Goal: Task Accomplishment & Management: Manage account settings

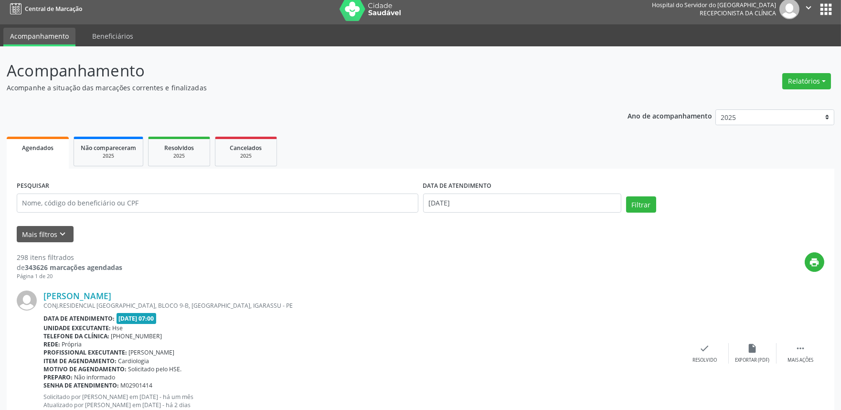
scroll to position [6, 0]
click at [506, 343] on div "Rede: [GEOGRAPHIC_DATA]" at bounding box center [362, 344] width 638 height 8
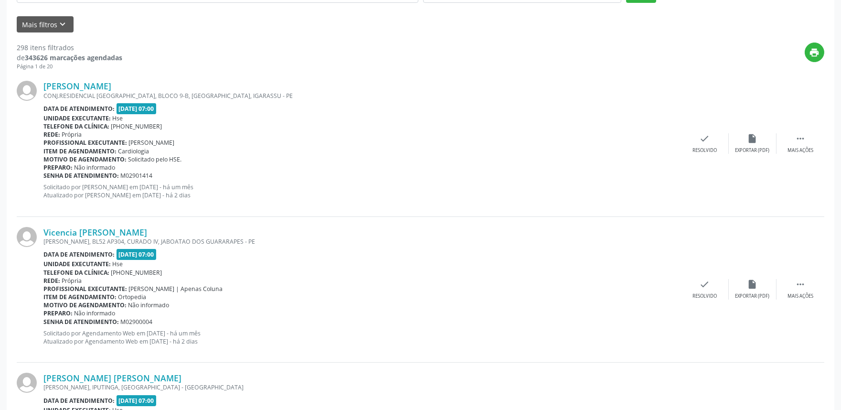
scroll to position [218, 0]
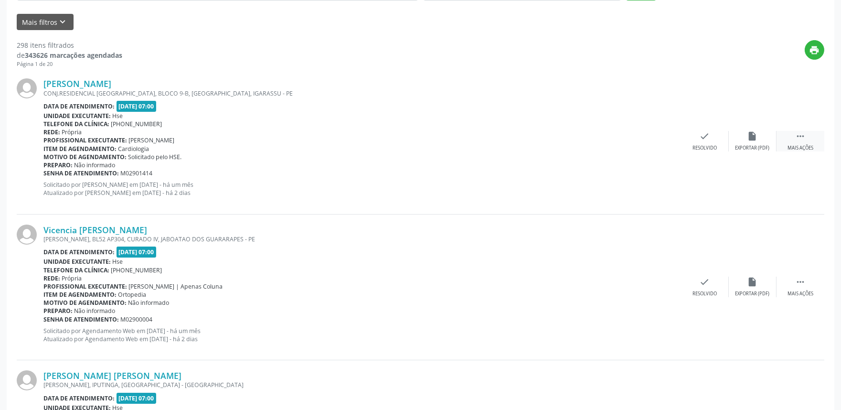
click at [785, 135] on div " Mais ações" at bounding box center [801, 141] width 48 height 21
click at [742, 149] on div "Não compareceu" at bounding box center [752, 148] width 41 height 7
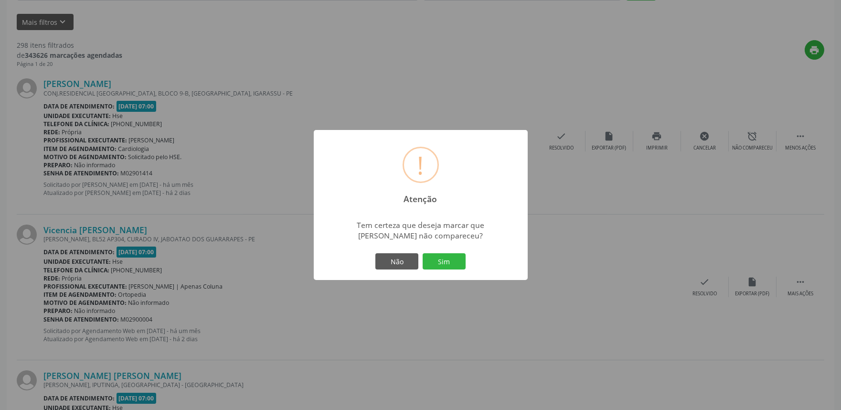
click at [469, 263] on div "! Atenção × Tem certeza que deseja marcar que [PERSON_NAME] não compareceu? Não…" at bounding box center [421, 205] width 214 height 150
click at [454, 264] on button "Sim" at bounding box center [444, 261] width 43 height 16
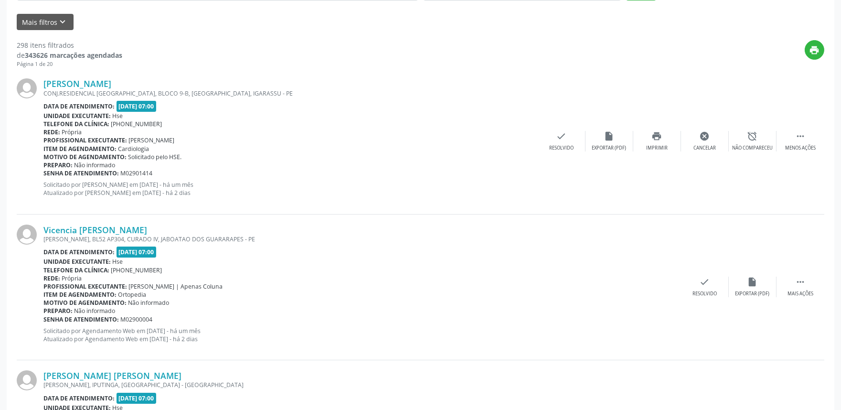
scroll to position [0, 0]
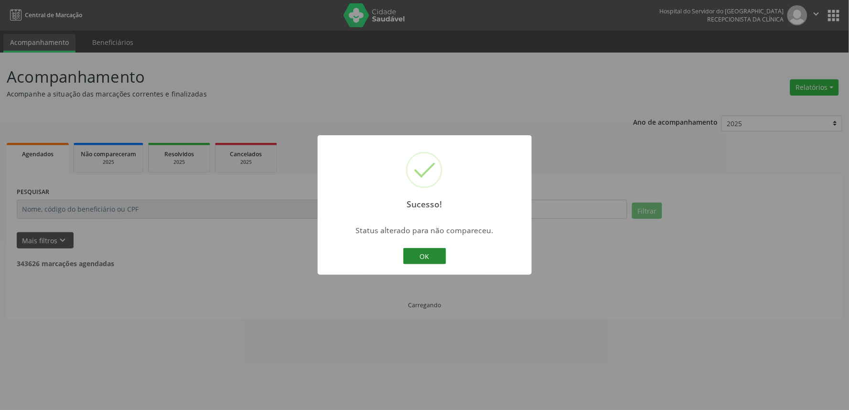
click at [430, 249] on button "OK" at bounding box center [424, 256] width 43 height 16
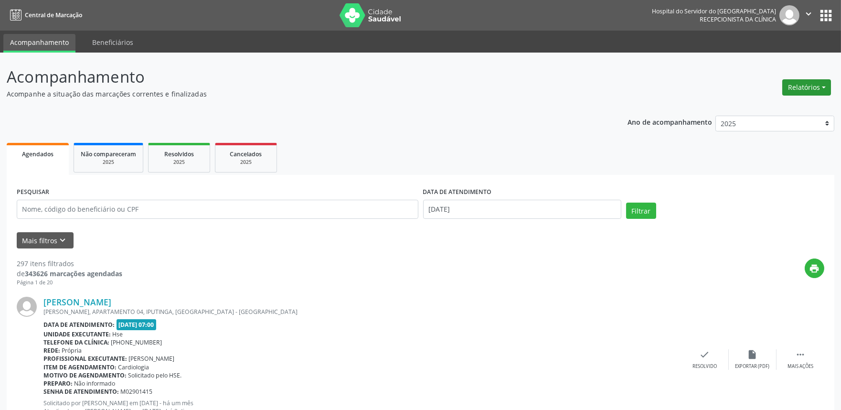
click at [801, 82] on button "Relatórios" at bounding box center [807, 87] width 49 height 16
click at [318, 165] on ul "Agendados Não compareceram 2025 Resolvidos 2025 Cancelados 2025" at bounding box center [421, 157] width 828 height 34
click at [41, 247] on button "Mais filtros keyboard_arrow_down" at bounding box center [45, 240] width 57 height 17
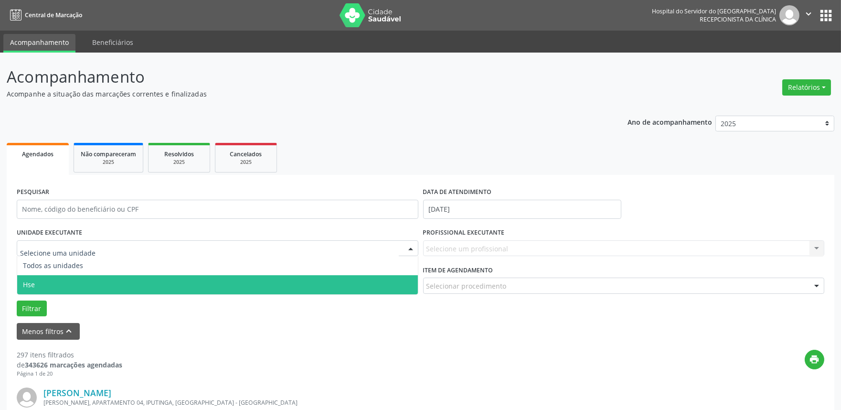
click at [42, 289] on span "Hse" at bounding box center [217, 284] width 401 height 19
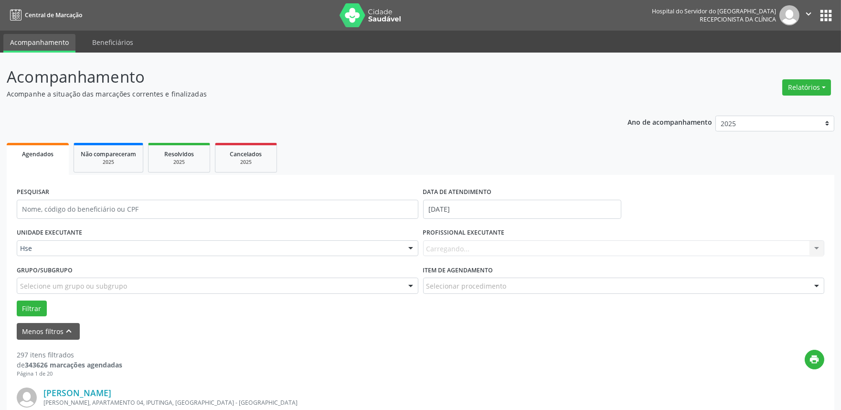
click at [432, 275] on label "Item de agendamento" at bounding box center [458, 270] width 70 height 15
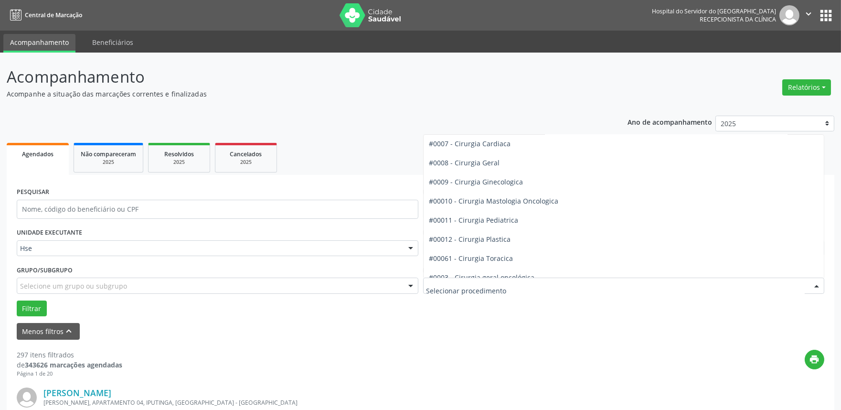
scroll to position [212, 0]
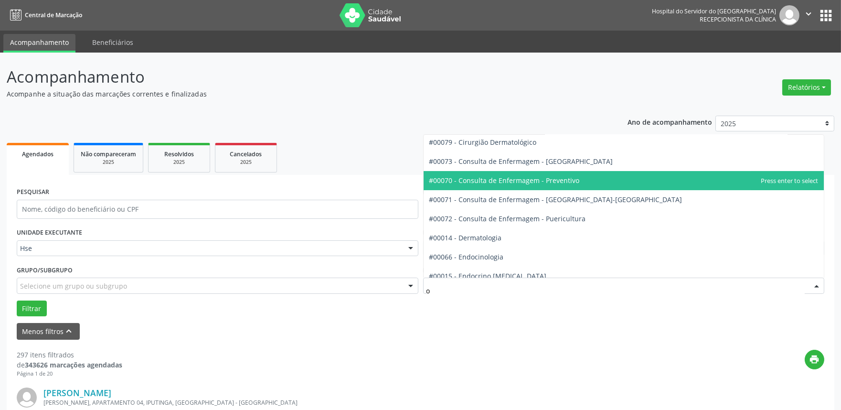
type input "or"
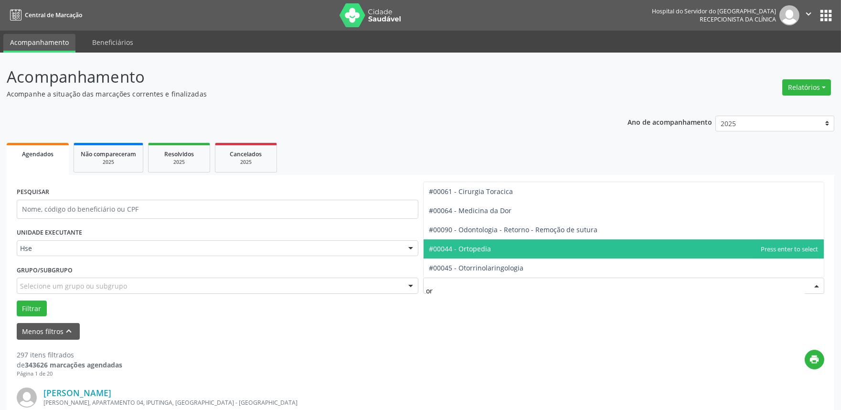
click at [484, 249] on span "#00044 - Ortopedia" at bounding box center [461, 248] width 62 height 9
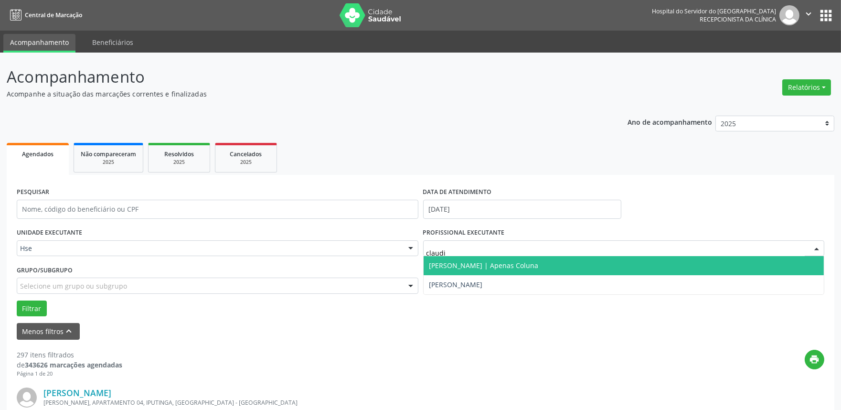
type input "[PERSON_NAME]"
click at [485, 258] on span "[PERSON_NAME] | Apenas Coluna" at bounding box center [624, 265] width 401 height 19
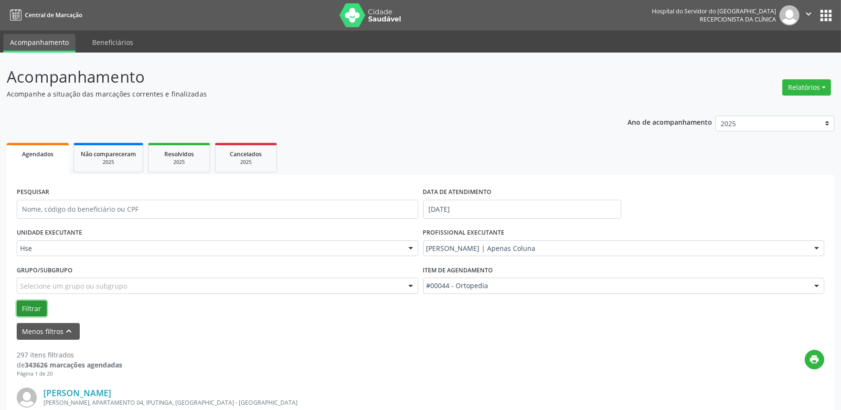
click at [21, 305] on button "Filtrar" at bounding box center [32, 309] width 30 height 16
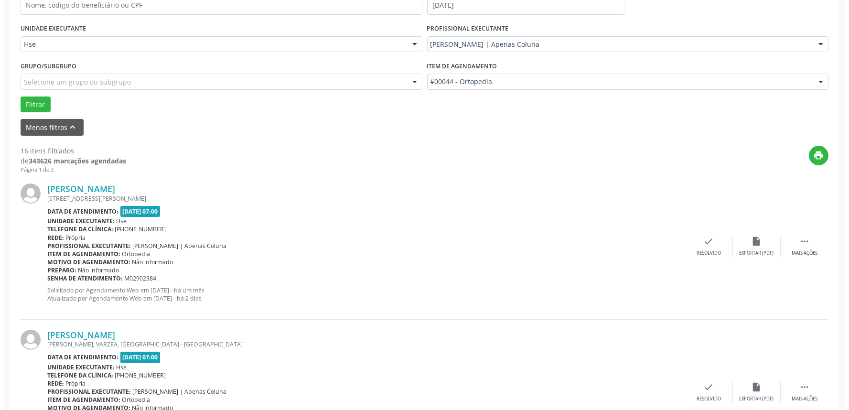
scroll to position [218, 0]
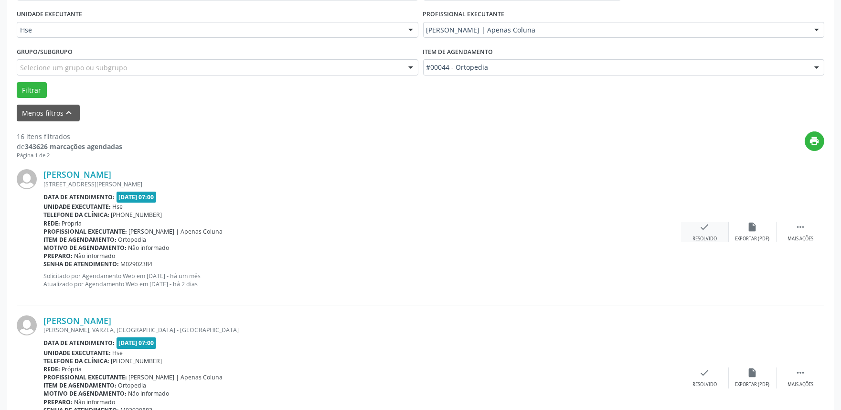
click at [694, 236] on div "Resolvido" at bounding box center [705, 239] width 24 height 7
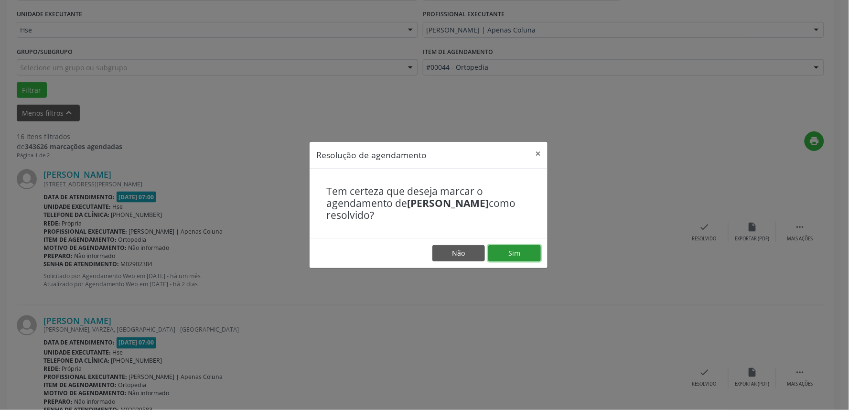
click at [515, 256] on button "Sim" at bounding box center [514, 253] width 53 height 16
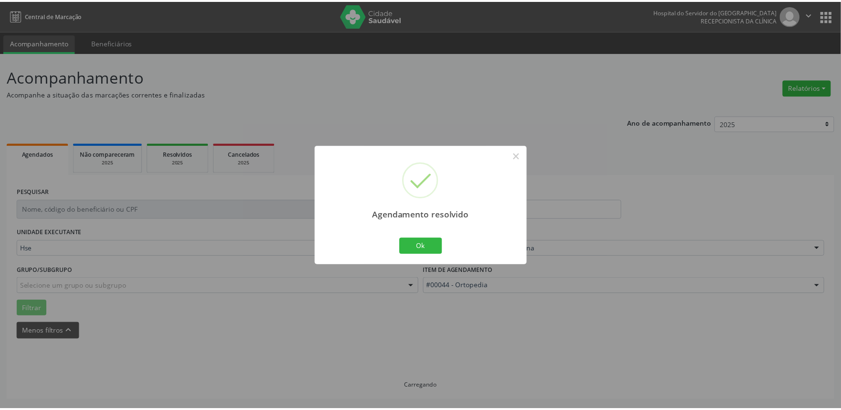
scroll to position [0, 0]
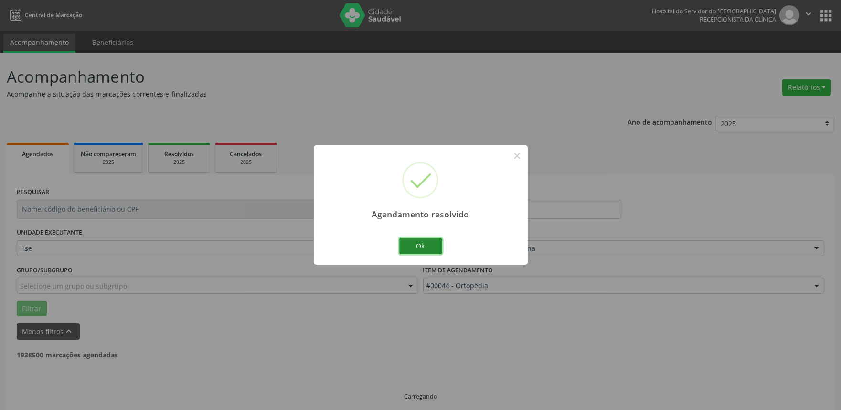
click at [423, 249] on button "Ok" at bounding box center [420, 246] width 43 height 16
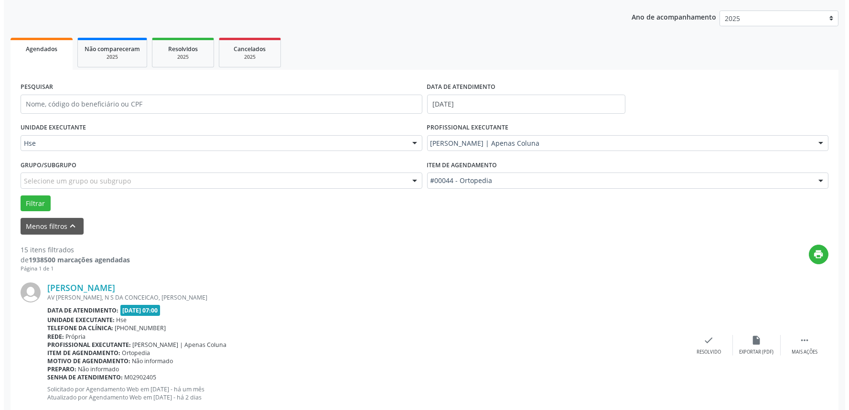
scroll to position [106, 0]
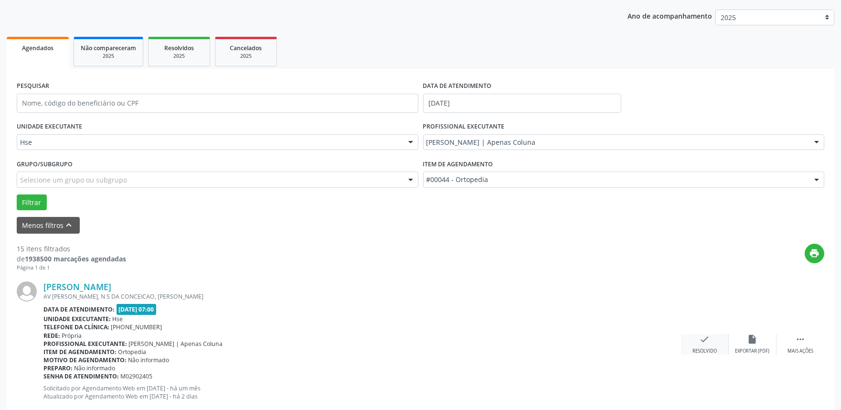
click at [704, 336] on icon "check" at bounding box center [705, 339] width 11 height 11
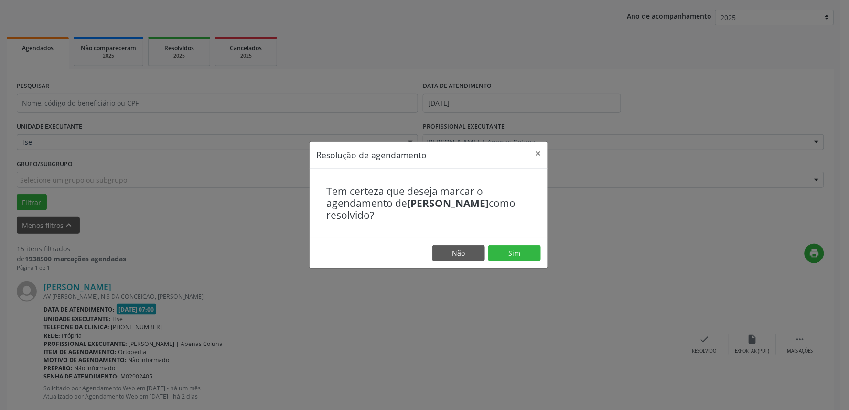
click at [503, 241] on footer "Não Sim" at bounding box center [429, 253] width 238 height 30
click at [505, 248] on button "Sim" at bounding box center [514, 253] width 53 height 16
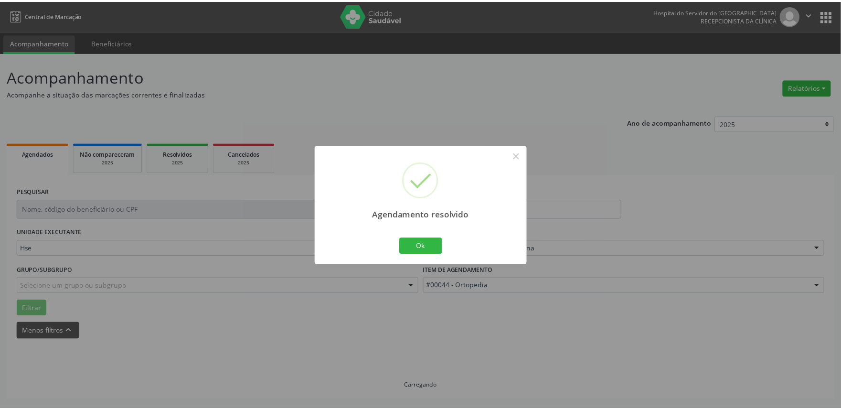
scroll to position [0, 0]
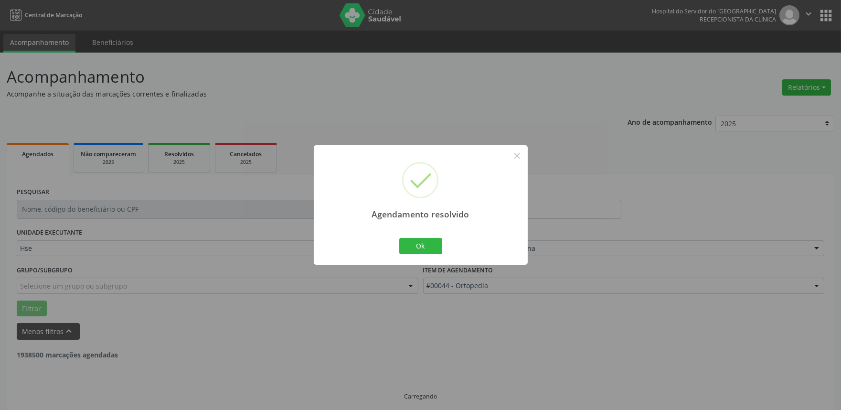
click at [407, 255] on div "Ok Cancel" at bounding box center [420, 246] width 47 height 20
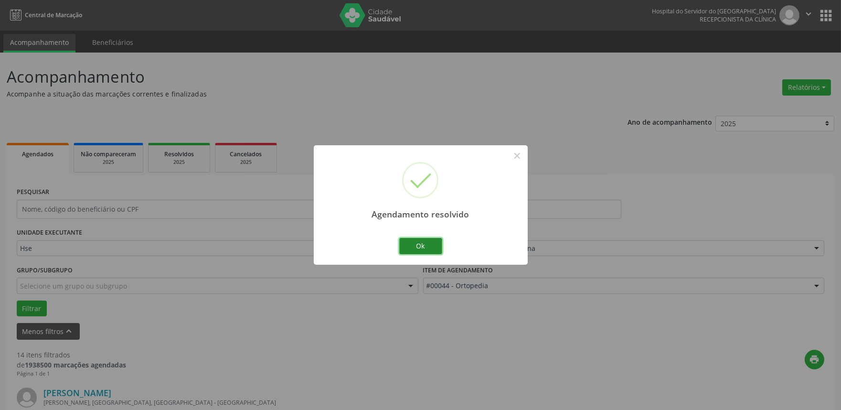
click at [409, 248] on button "Ok" at bounding box center [420, 246] width 43 height 16
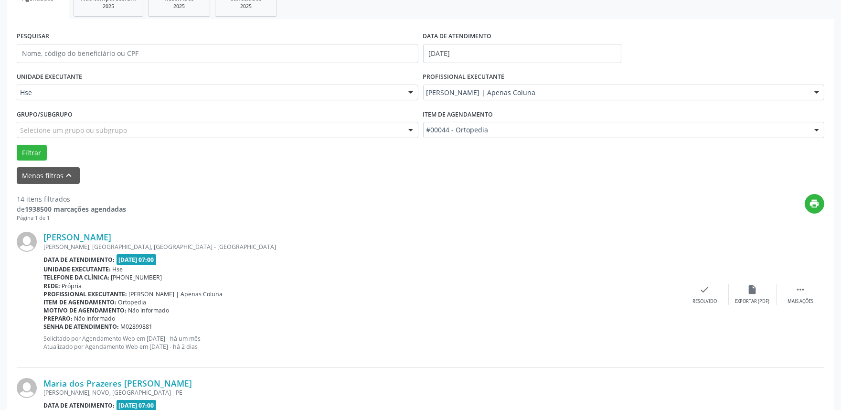
scroll to position [159, 0]
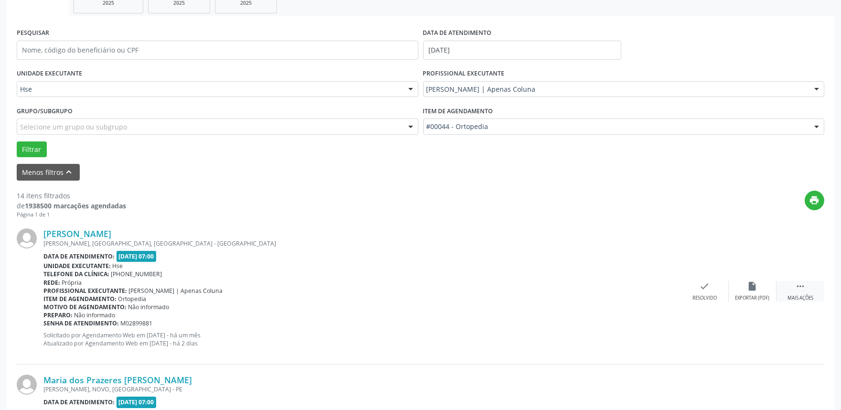
click at [793, 286] on div " Mais ações" at bounding box center [801, 291] width 48 height 21
click at [761, 287] on div "alarm_off Não compareceu" at bounding box center [753, 291] width 48 height 21
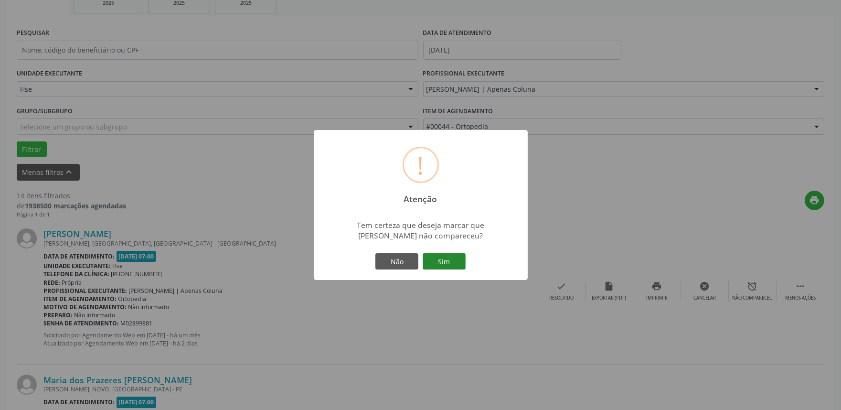
click at [438, 263] on button "Sim" at bounding box center [444, 261] width 43 height 16
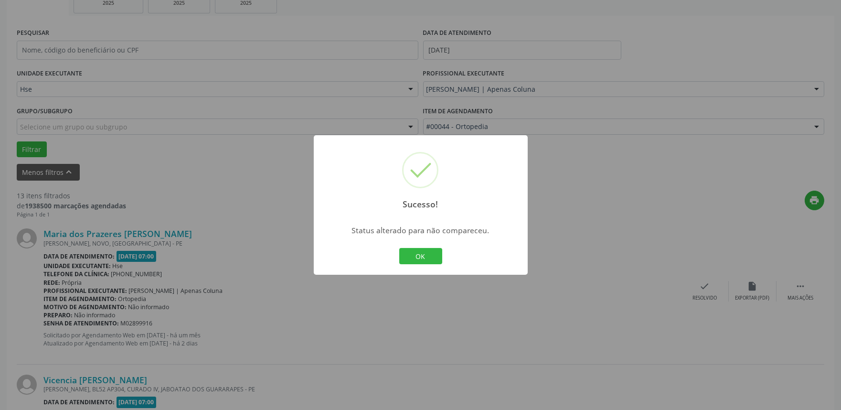
click at [424, 246] on div "OK Cancel" at bounding box center [420, 256] width 47 height 20
click at [425, 253] on button "OK" at bounding box center [420, 256] width 43 height 16
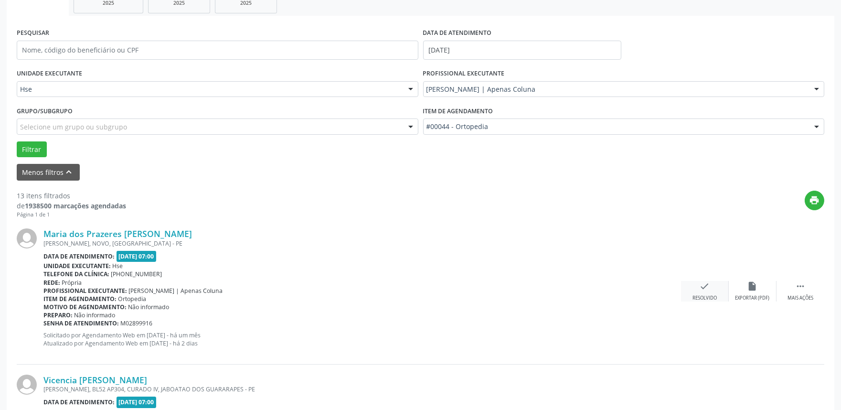
click at [718, 295] on div "check Resolvido" at bounding box center [705, 291] width 48 height 21
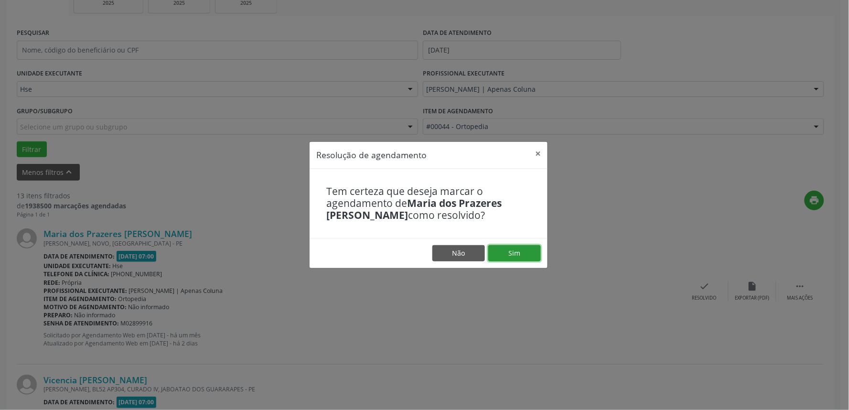
click at [509, 256] on button "Sim" at bounding box center [514, 253] width 53 height 16
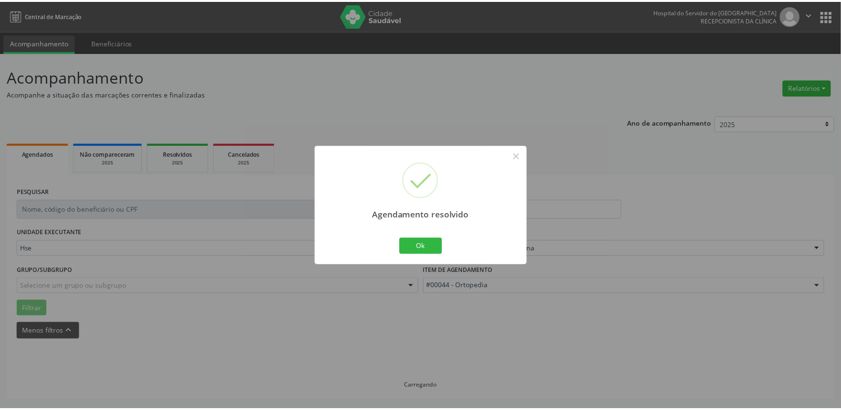
scroll to position [0, 0]
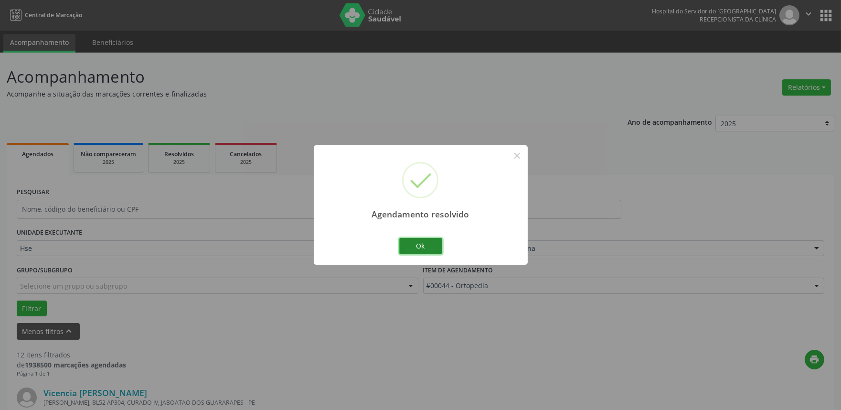
click at [432, 248] on button "Ok" at bounding box center [420, 246] width 43 height 16
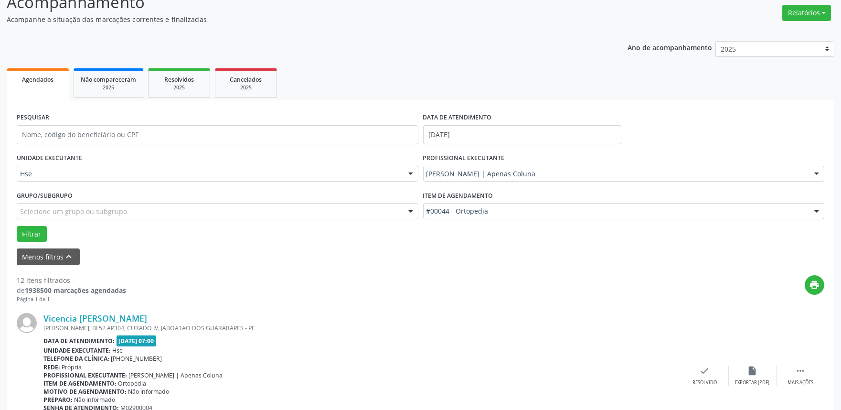
scroll to position [159, 0]
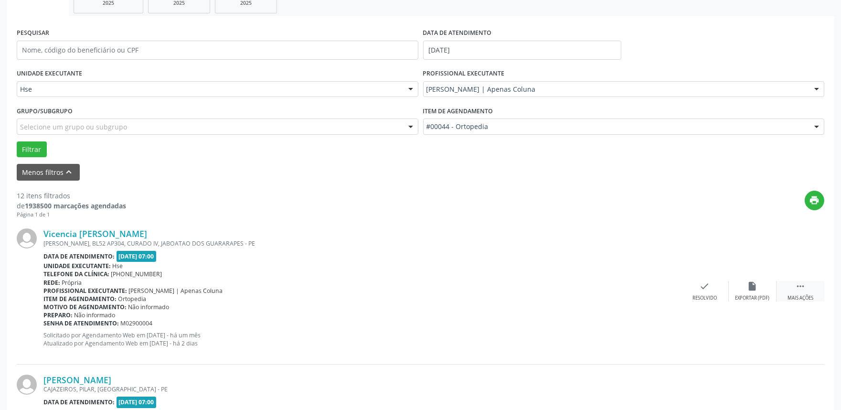
click at [799, 299] on div "Mais ações" at bounding box center [801, 298] width 26 height 7
click at [767, 293] on div "alarm_off Não compareceu" at bounding box center [753, 291] width 48 height 21
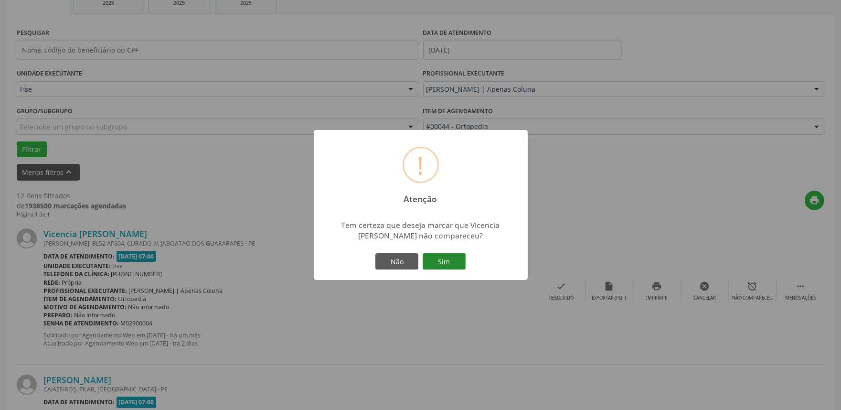
click at [452, 266] on button "Sim" at bounding box center [444, 261] width 43 height 16
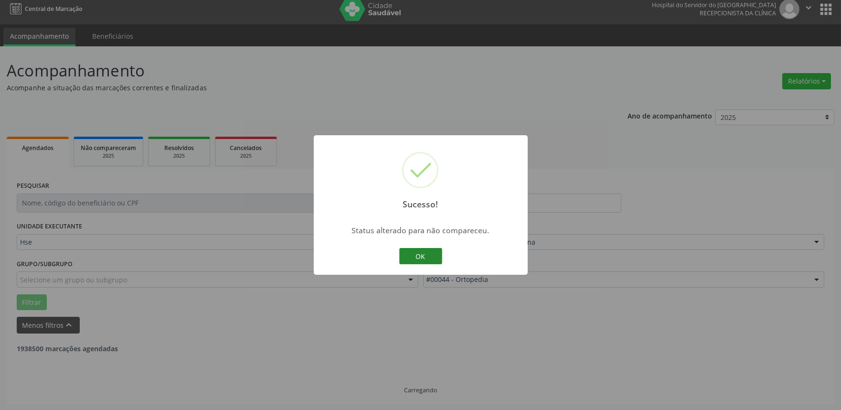
click at [417, 251] on button "OK" at bounding box center [420, 256] width 43 height 16
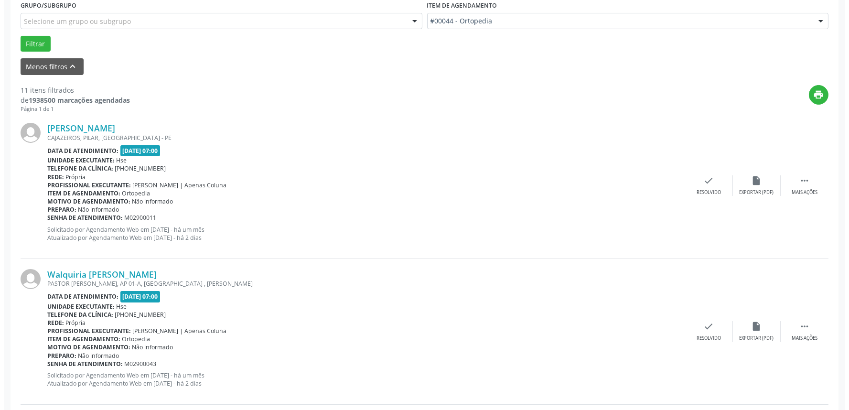
scroll to position [265, 0]
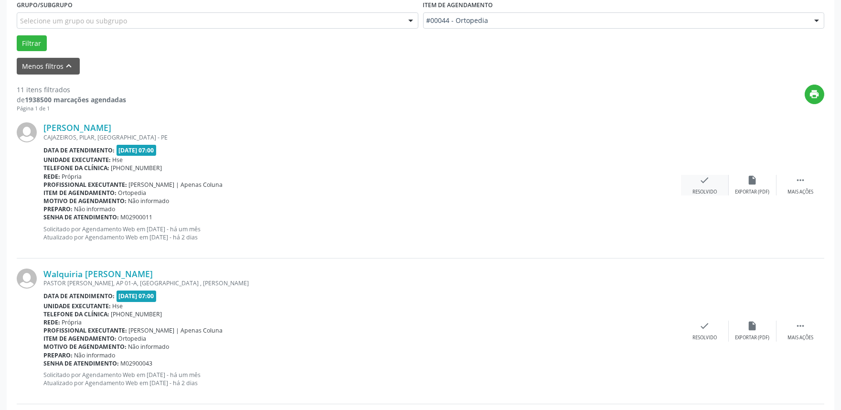
click at [691, 185] on div "check Resolvido" at bounding box center [705, 185] width 48 height 21
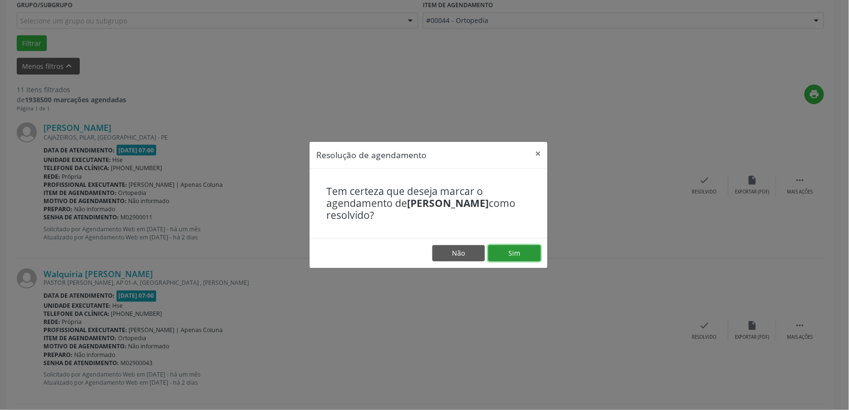
click at [534, 247] on button "Sim" at bounding box center [514, 253] width 53 height 16
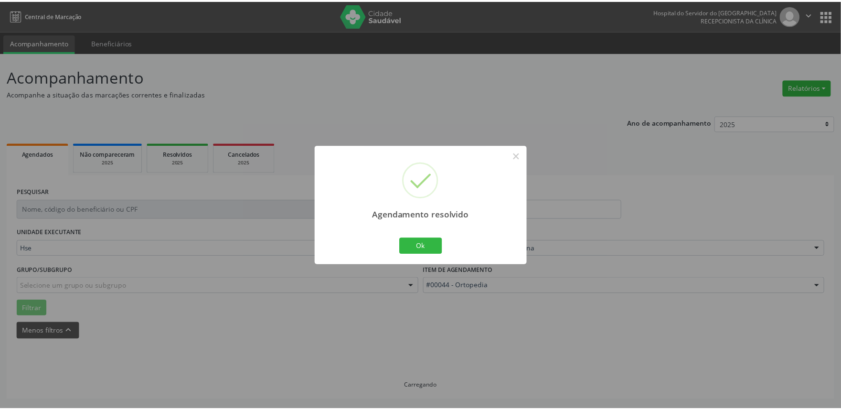
scroll to position [0, 0]
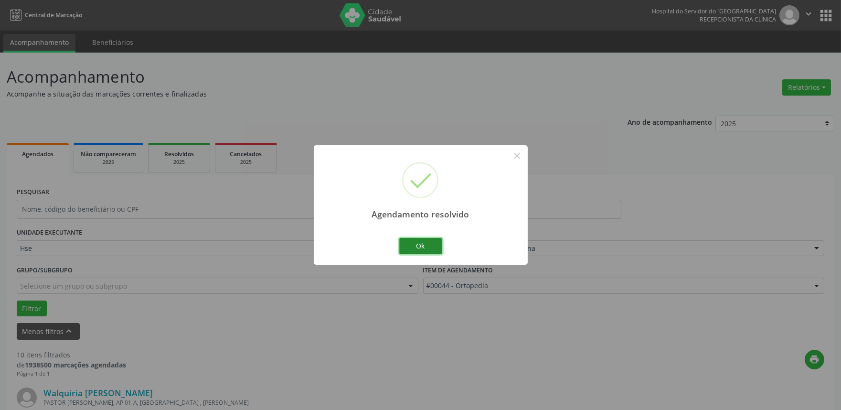
click at [416, 248] on button "Ok" at bounding box center [420, 246] width 43 height 16
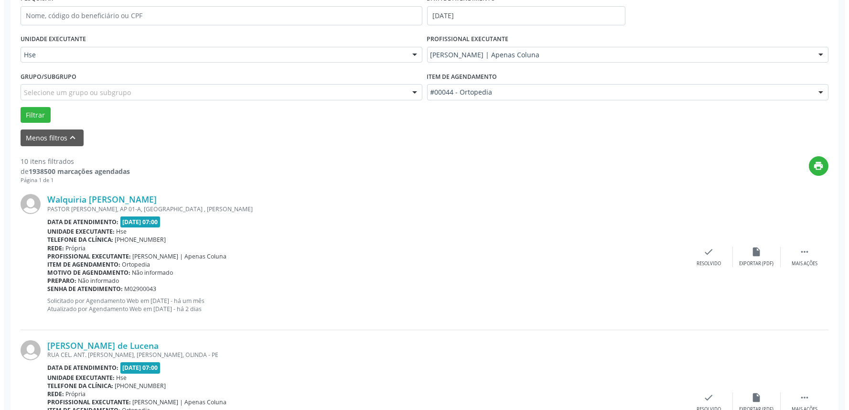
scroll to position [212, 0]
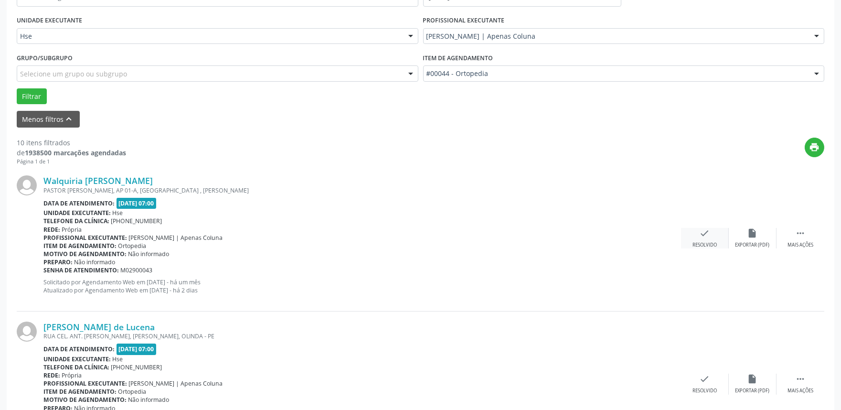
click at [704, 228] on icon "check" at bounding box center [705, 233] width 11 height 11
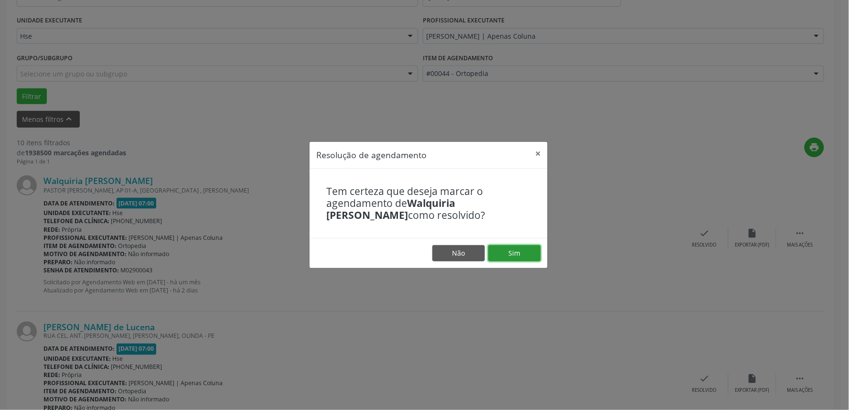
click at [512, 252] on button "Sim" at bounding box center [514, 253] width 53 height 16
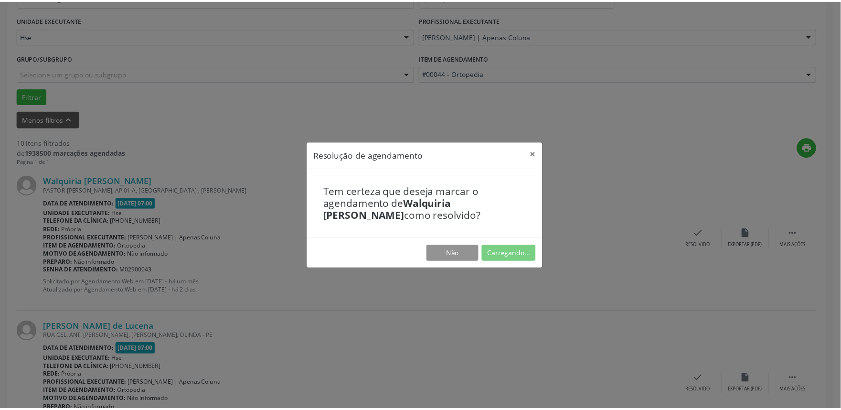
scroll to position [0, 0]
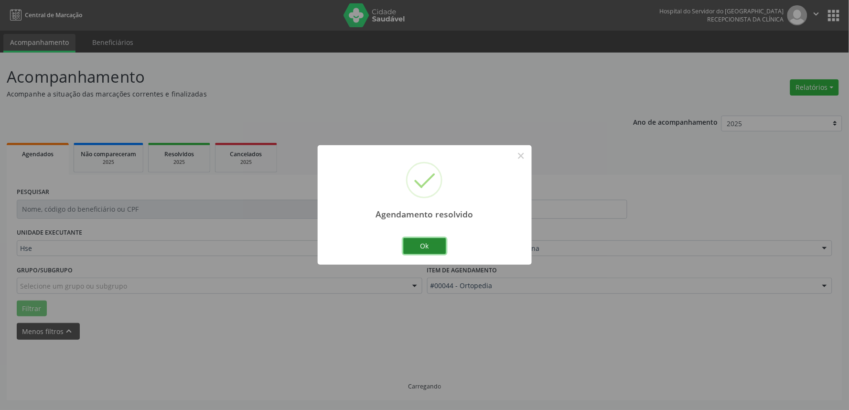
click at [435, 242] on button "Ok" at bounding box center [424, 246] width 43 height 16
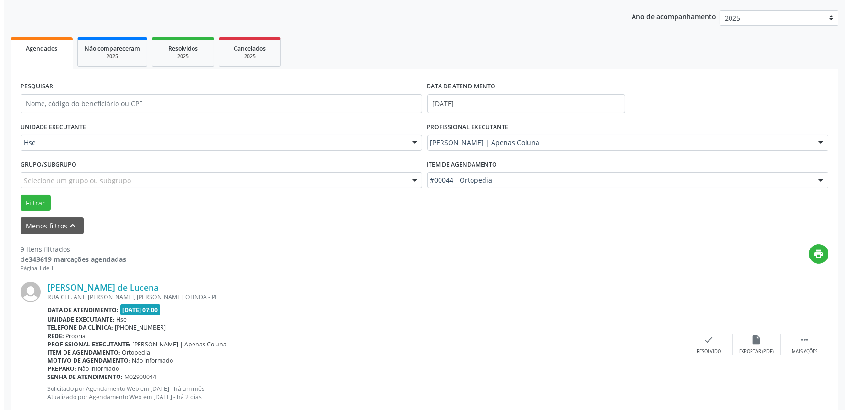
scroll to position [106, 0]
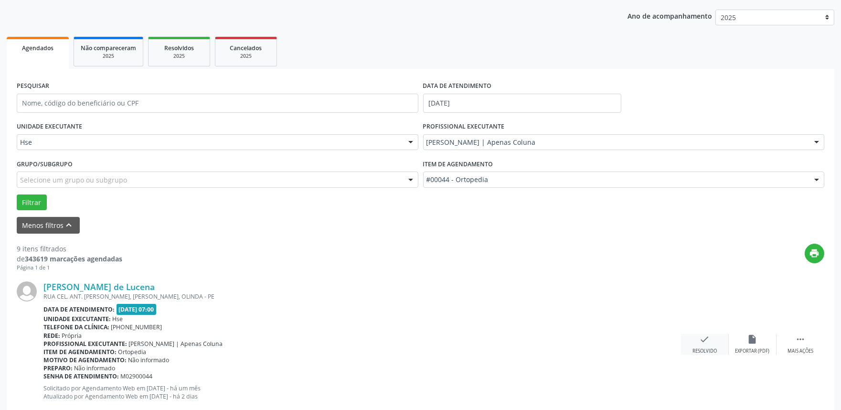
click at [708, 334] on icon "check" at bounding box center [705, 339] width 11 height 11
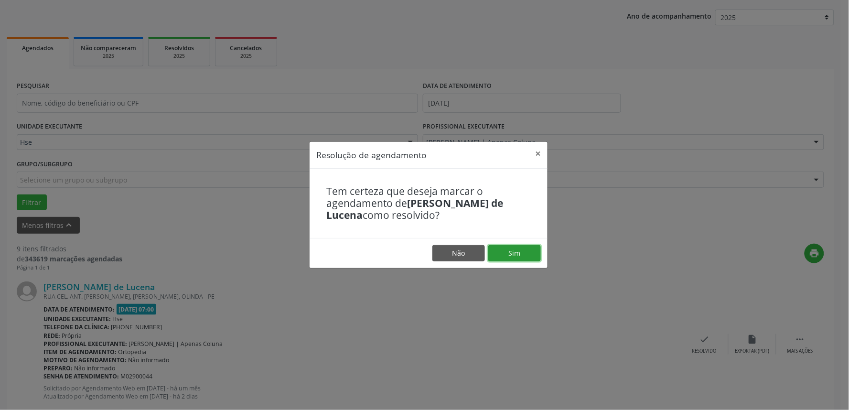
click at [507, 255] on button "Sim" at bounding box center [514, 253] width 53 height 16
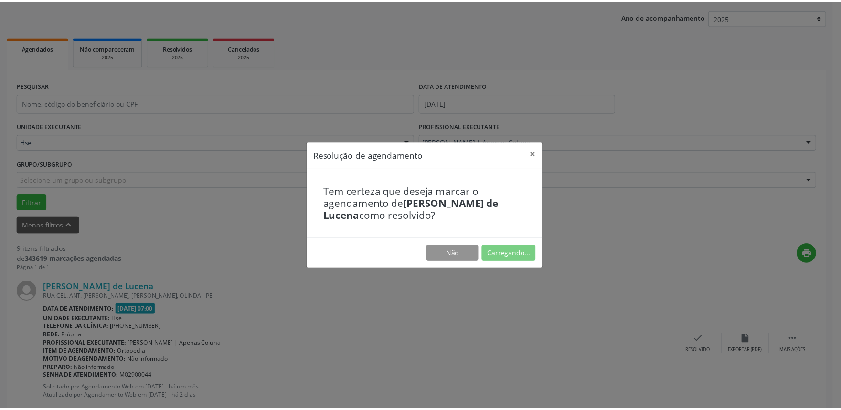
scroll to position [0, 0]
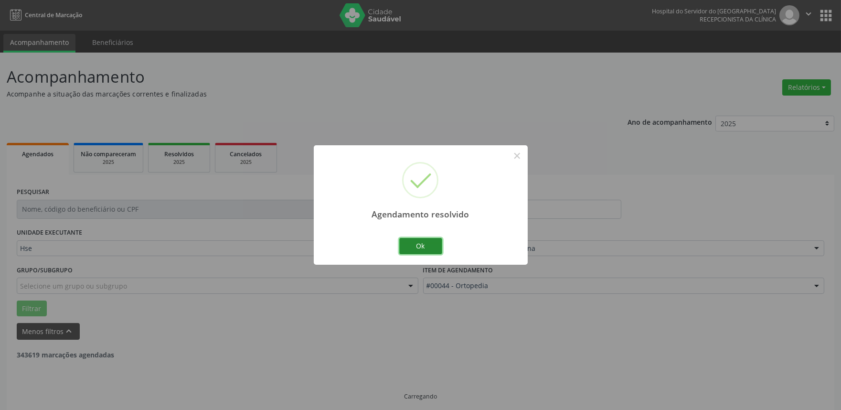
click at [420, 250] on button "Ok" at bounding box center [420, 246] width 43 height 16
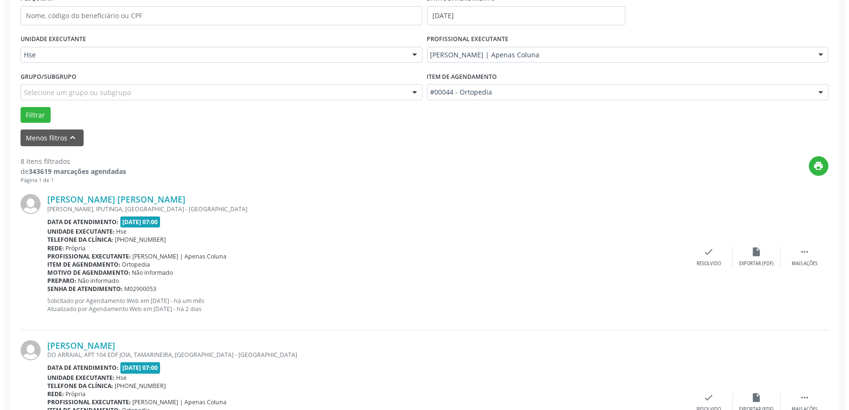
scroll to position [212, 0]
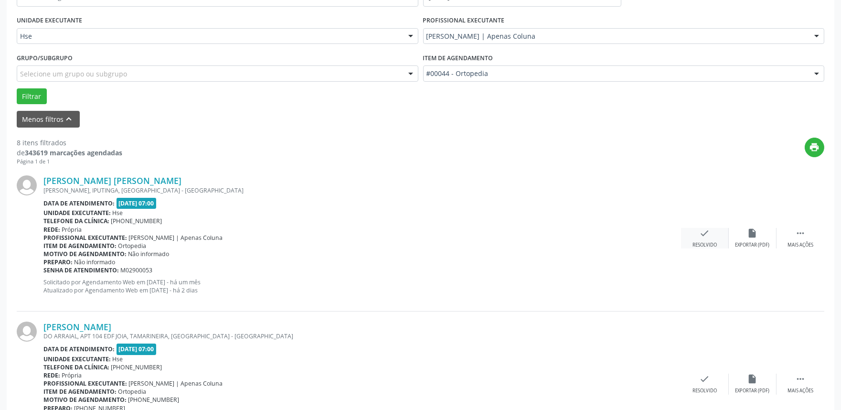
click at [712, 242] on div "Resolvido" at bounding box center [705, 245] width 24 height 7
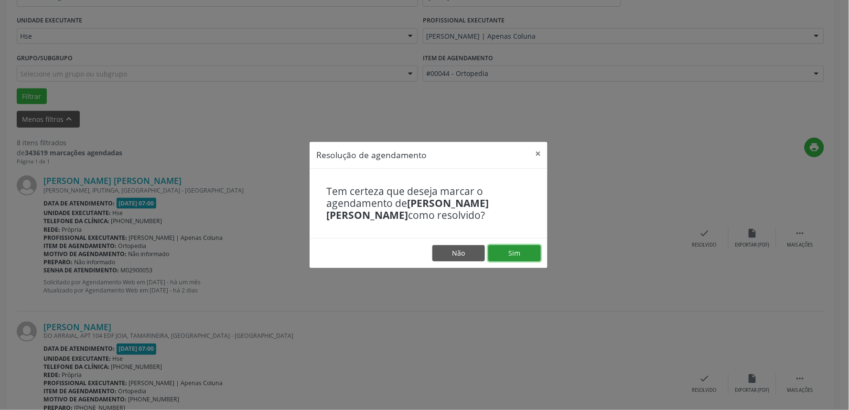
click at [504, 258] on button "Sim" at bounding box center [514, 253] width 53 height 16
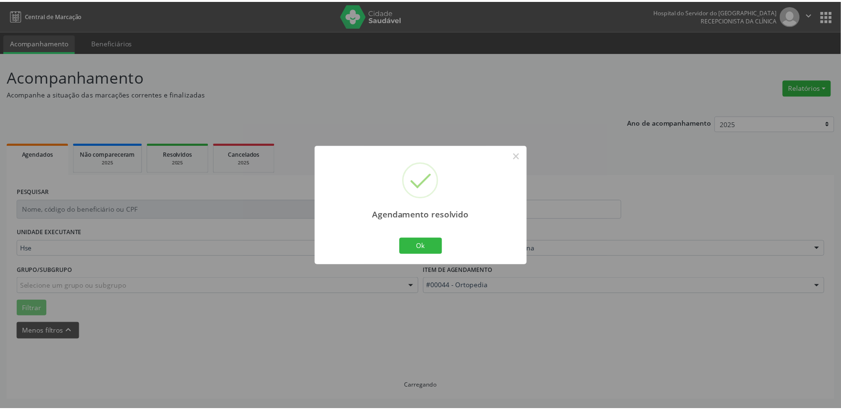
scroll to position [0, 0]
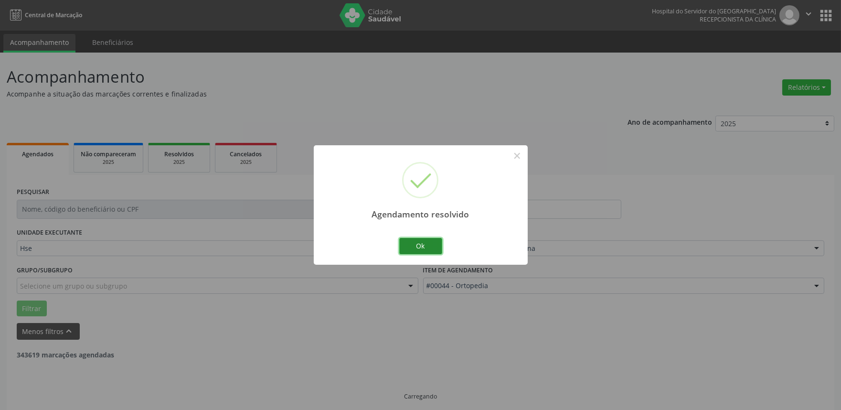
click at [429, 244] on button "Ok" at bounding box center [420, 246] width 43 height 16
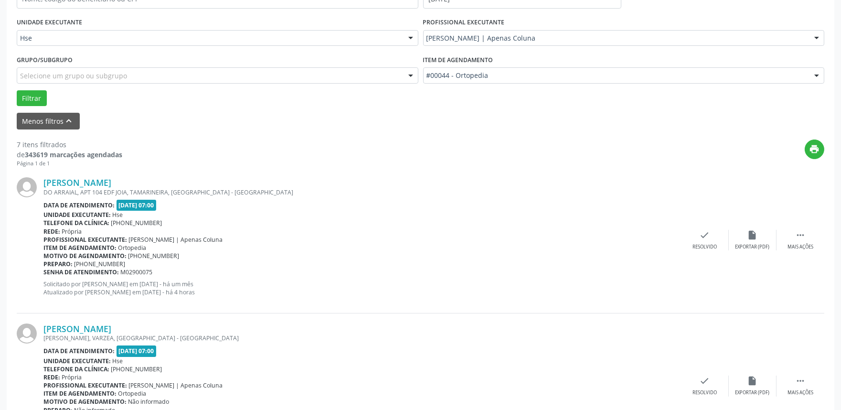
scroll to position [212, 0]
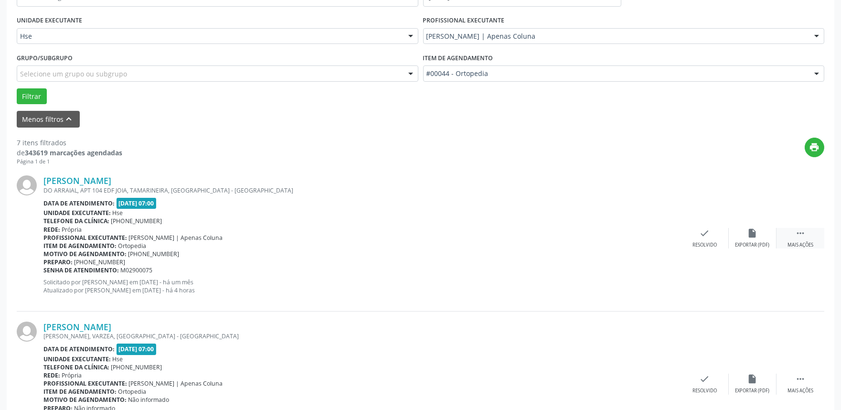
click at [795, 242] on div "Mais ações" at bounding box center [801, 245] width 26 height 7
click at [760, 239] on div "alarm_off Não compareceu" at bounding box center [753, 238] width 48 height 21
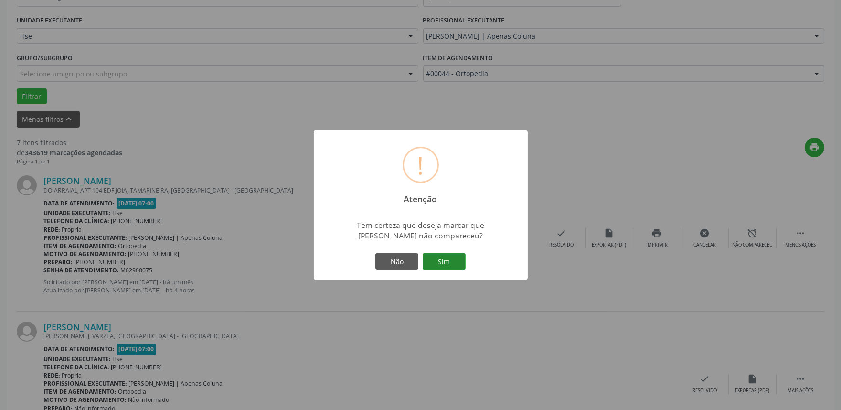
click at [450, 255] on button "Sim" at bounding box center [444, 261] width 43 height 16
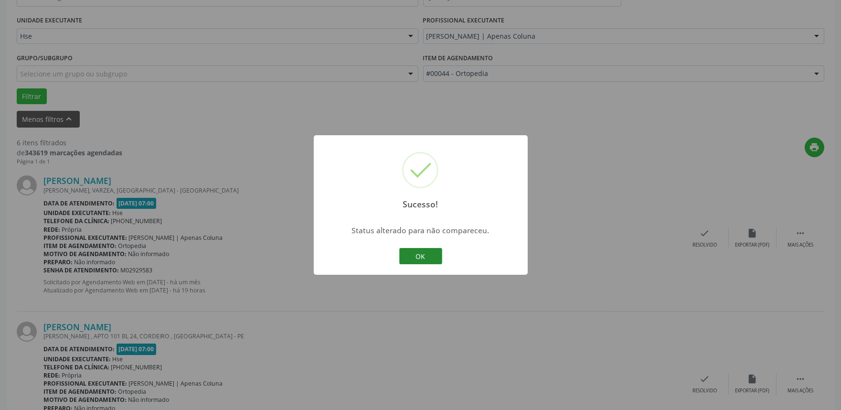
click at [429, 254] on button "OK" at bounding box center [420, 256] width 43 height 16
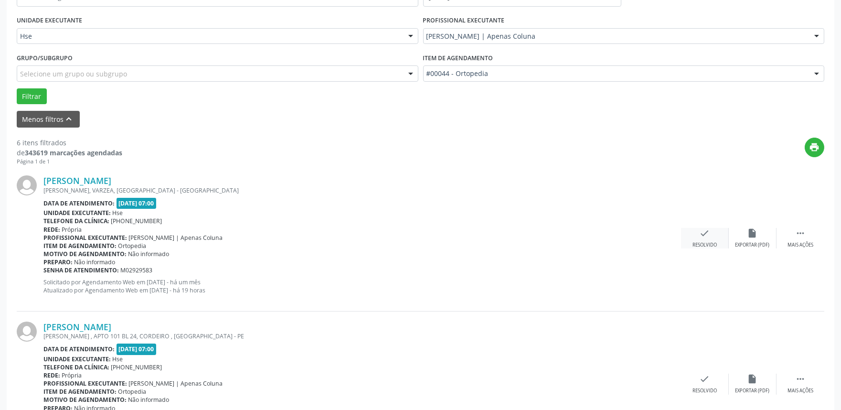
click at [706, 237] on icon "check" at bounding box center [705, 233] width 11 height 11
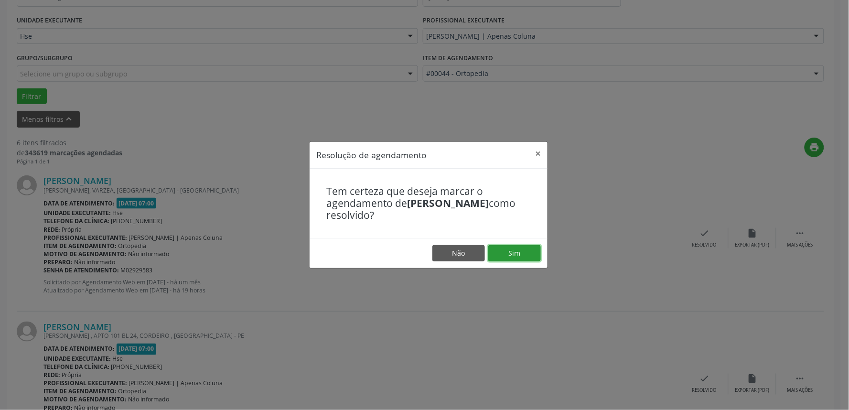
click at [502, 258] on button "Sim" at bounding box center [514, 253] width 53 height 16
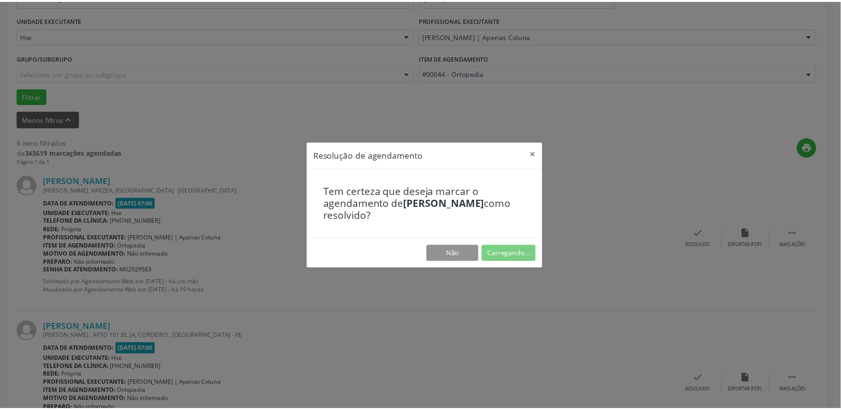
scroll to position [0, 0]
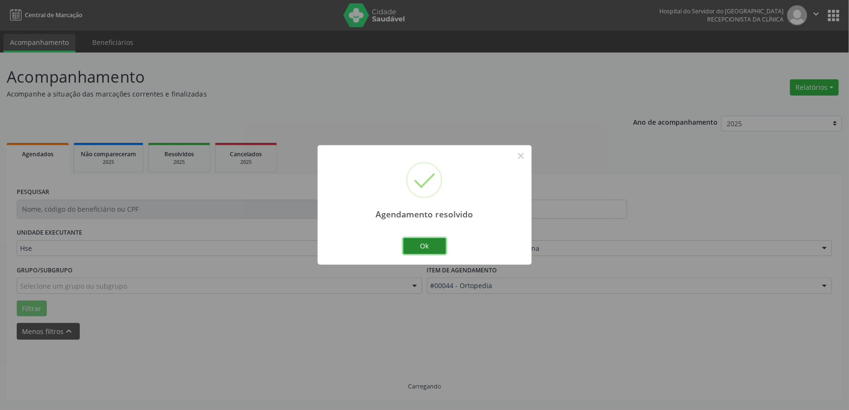
click at [431, 246] on button "Ok" at bounding box center [424, 246] width 43 height 16
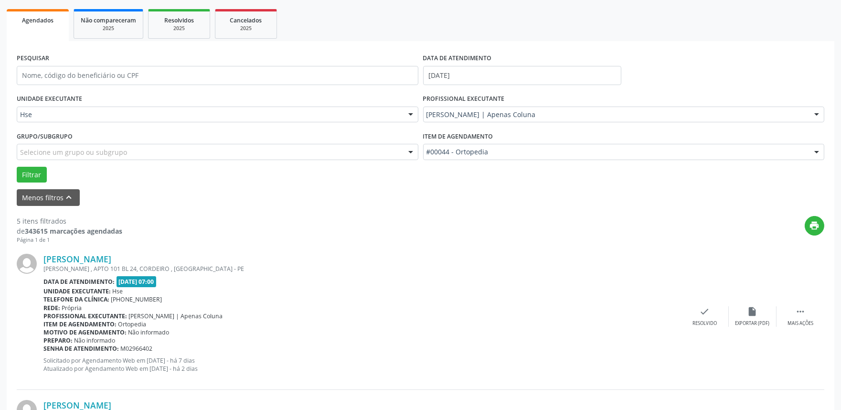
scroll to position [159, 0]
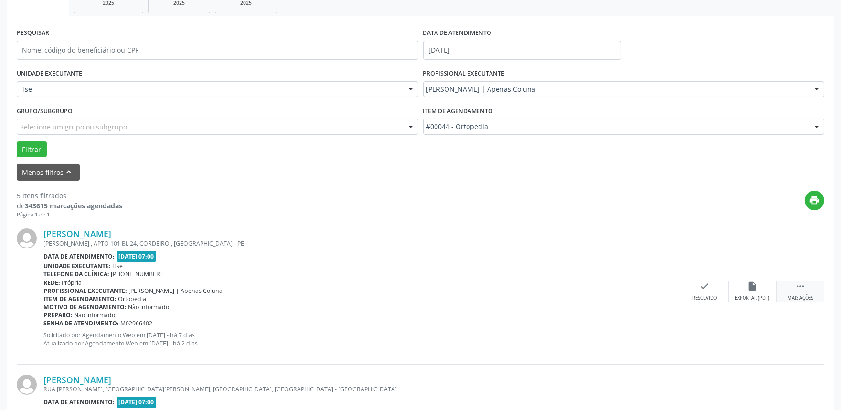
click at [790, 291] on div " Mais ações" at bounding box center [801, 291] width 48 height 21
click at [741, 289] on div "alarm_off Não compareceu" at bounding box center [753, 291] width 48 height 21
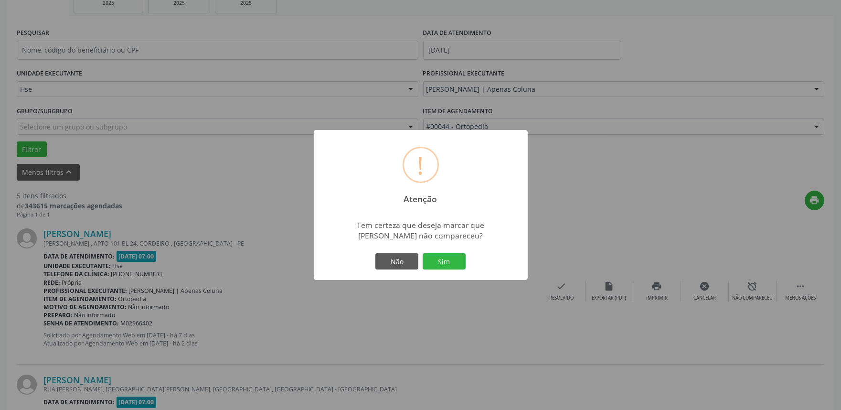
click at [469, 254] on div "! Atenção × Tem certeza que deseja marcar que [PERSON_NAME] não compareceu? Não…" at bounding box center [421, 205] width 214 height 150
click at [452, 260] on button "Sim" at bounding box center [444, 261] width 43 height 16
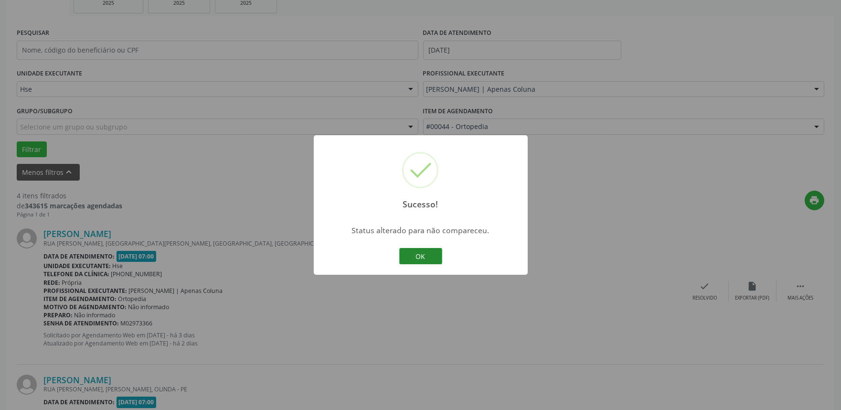
click at [411, 258] on button "OK" at bounding box center [420, 256] width 43 height 16
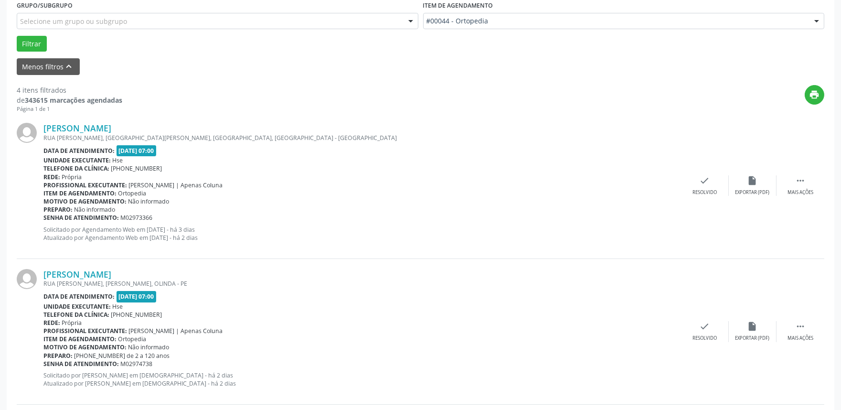
scroll to position [265, 0]
click at [785, 194] on div " Mais ações" at bounding box center [801, 185] width 48 height 21
click at [755, 185] on div "alarm_off Não compareceu" at bounding box center [753, 185] width 48 height 21
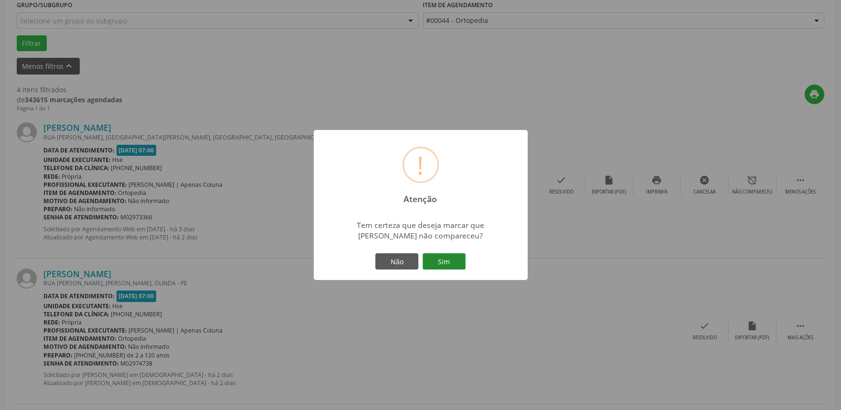
click at [442, 263] on button "Sim" at bounding box center [444, 261] width 43 height 16
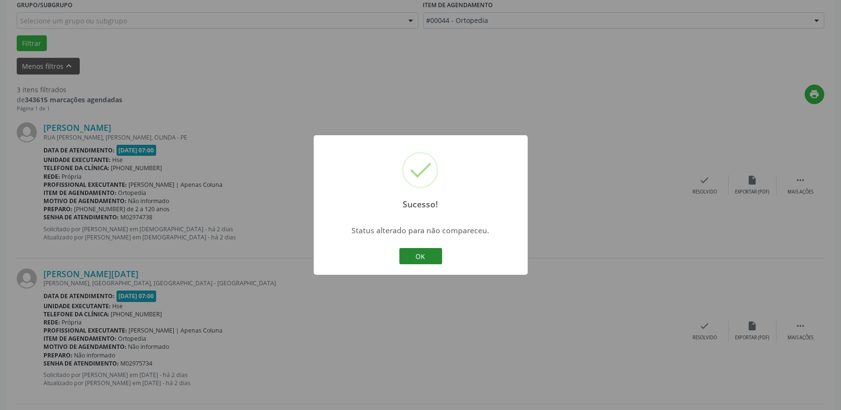
click at [431, 262] on button "OK" at bounding box center [420, 256] width 43 height 16
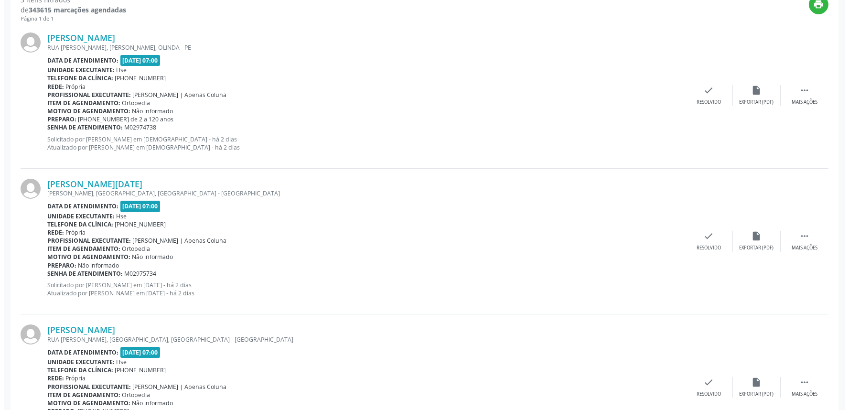
scroll to position [371, 0]
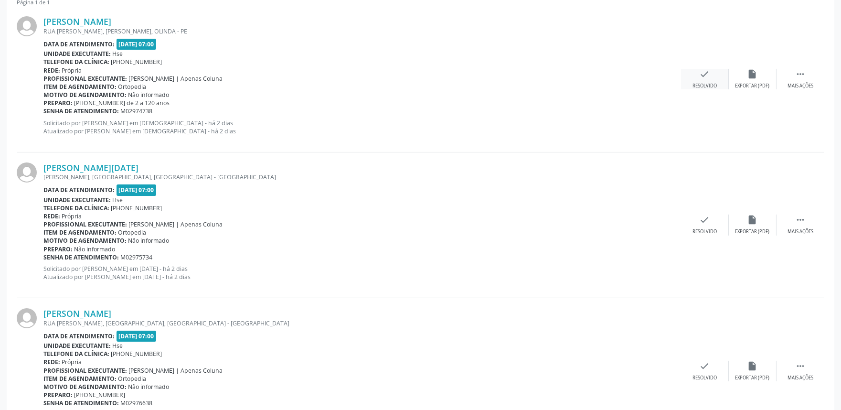
click at [691, 77] on div "check Resolvido" at bounding box center [705, 79] width 48 height 21
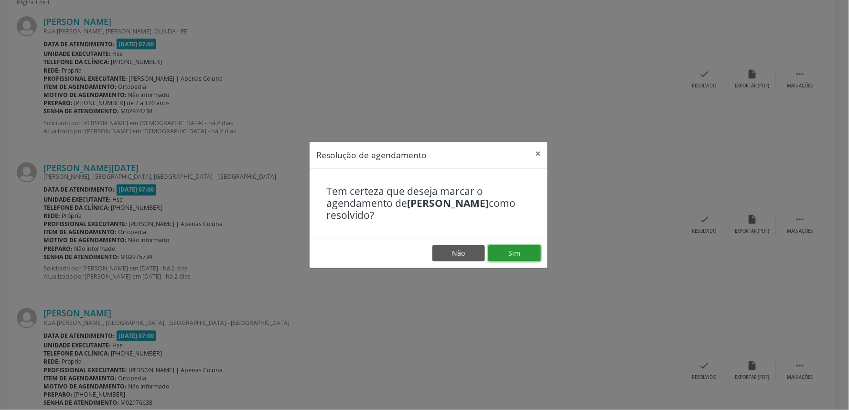
drag, startPoint x: 516, startPoint y: 252, endPoint x: 484, endPoint y: 241, distance: 34.3
click at [516, 252] on button "Sim" at bounding box center [514, 253] width 53 height 16
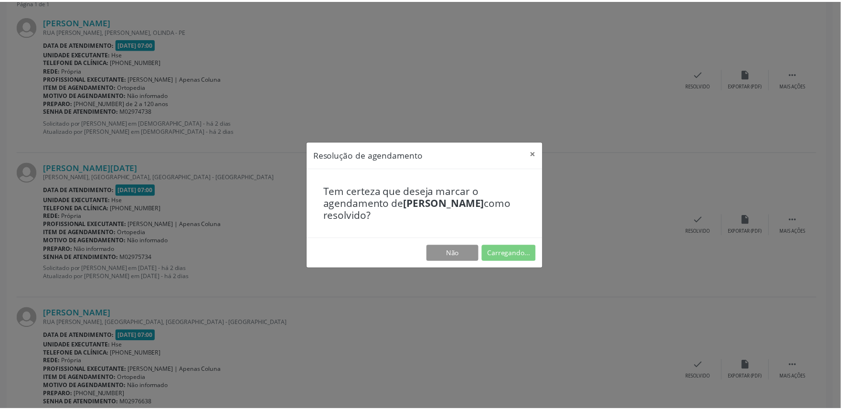
scroll to position [0, 0]
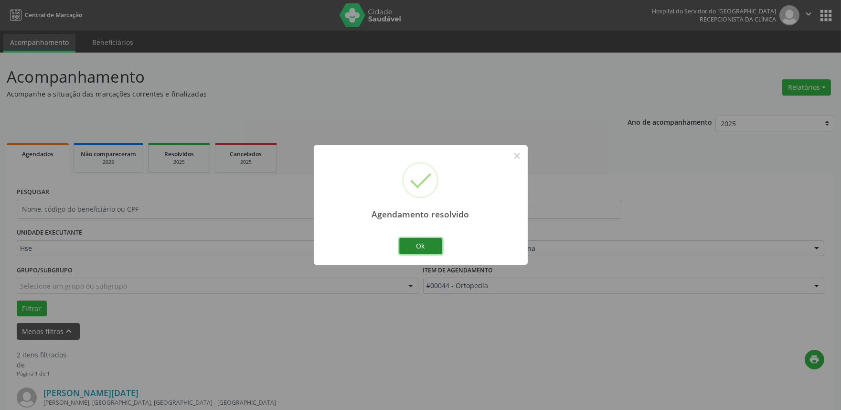
click at [410, 244] on button "Ok" at bounding box center [420, 246] width 43 height 16
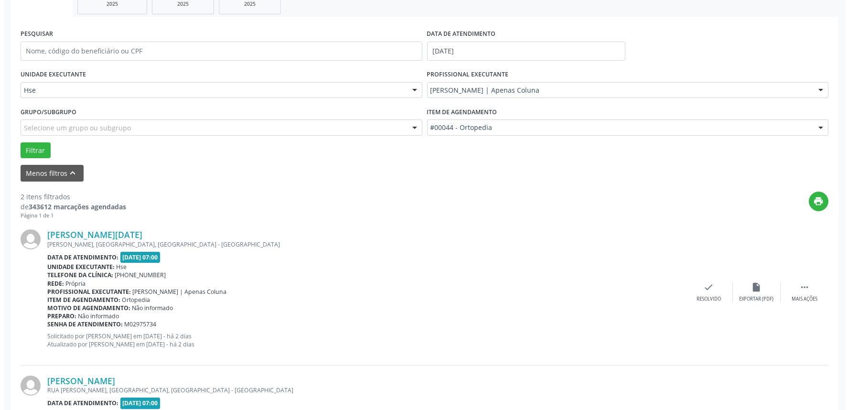
scroll to position [159, 0]
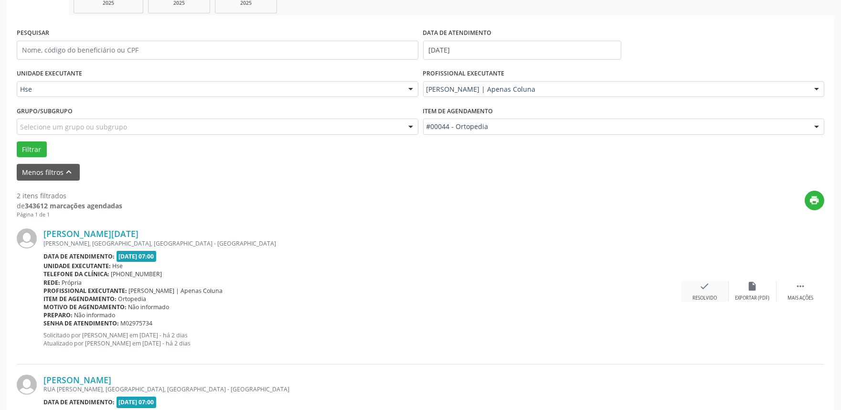
click at [706, 291] on div "check Resolvido" at bounding box center [705, 291] width 48 height 21
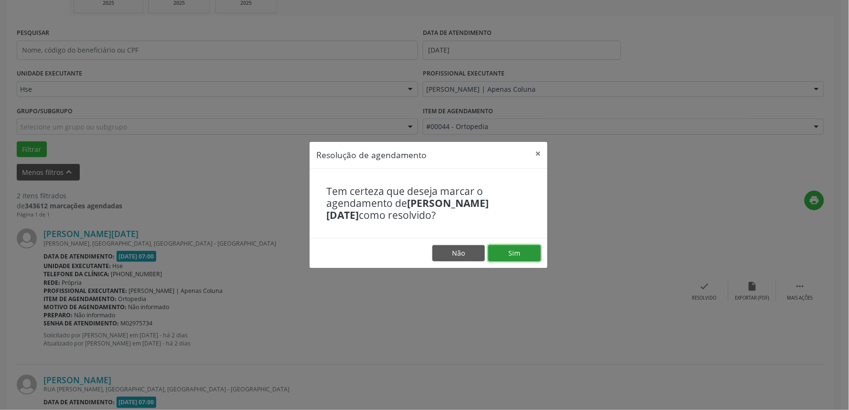
click at [527, 253] on button "Sim" at bounding box center [514, 253] width 53 height 16
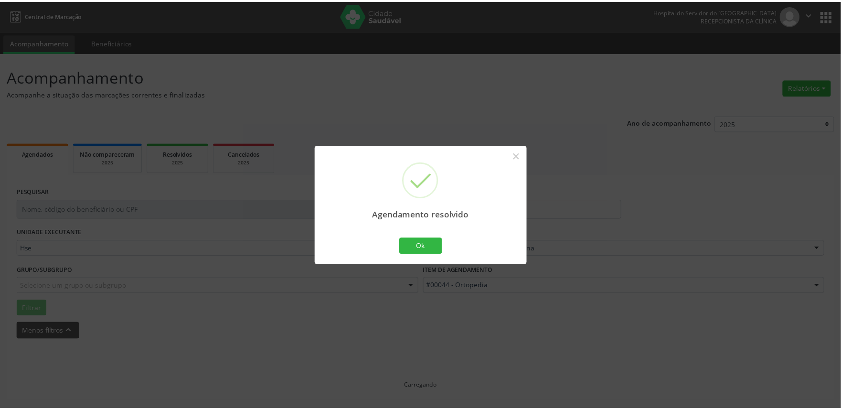
scroll to position [0, 0]
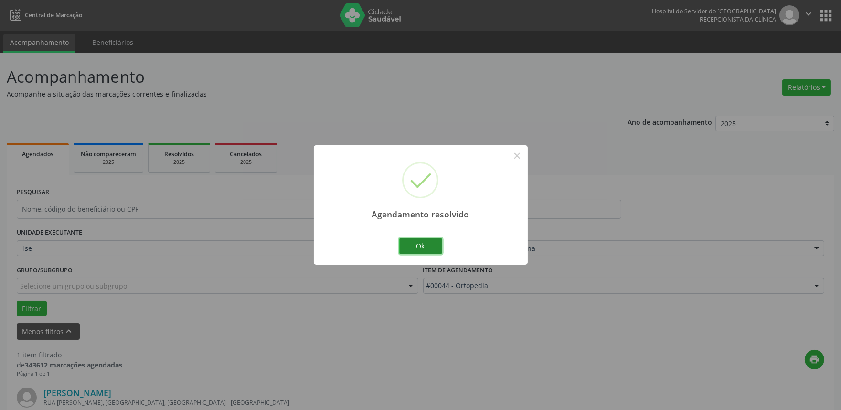
click at [409, 244] on button "Ok" at bounding box center [420, 246] width 43 height 16
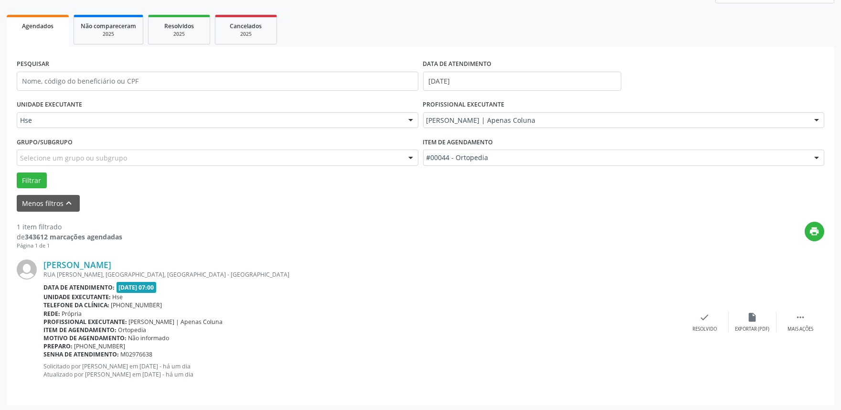
scroll to position [129, 0]
click at [813, 320] on div " Mais ações" at bounding box center [801, 321] width 48 height 21
click at [758, 318] on div "alarm_off Não compareceu" at bounding box center [753, 321] width 48 height 21
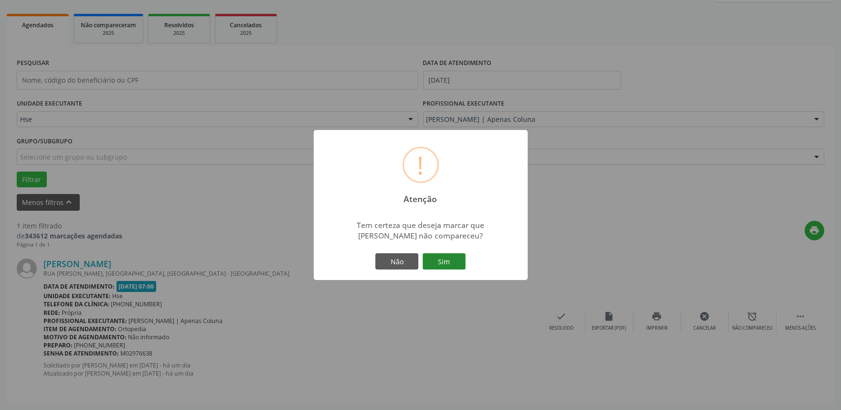
click at [429, 265] on button "Sim" at bounding box center [444, 261] width 43 height 16
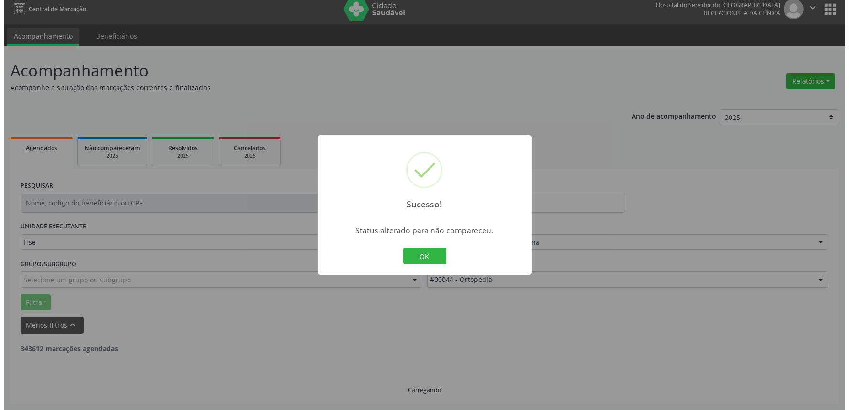
scroll to position [0, 0]
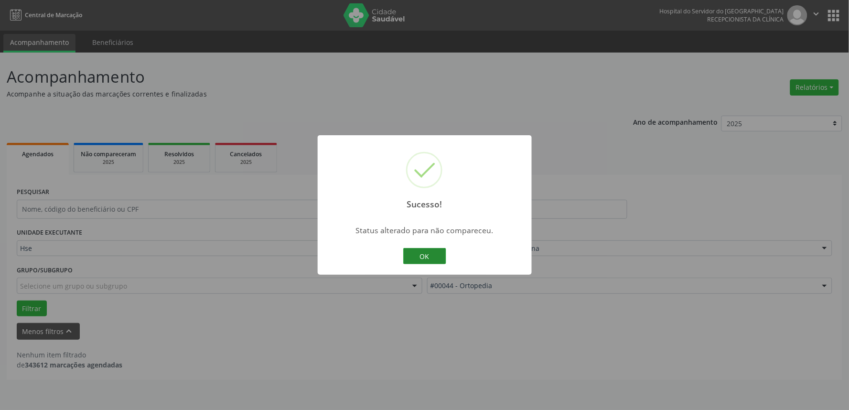
click at [424, 252] on button "OK" at bounding box center [424, 256] width 43 height 16
